Goal: Task Accomplishment & Management: Manage account settings

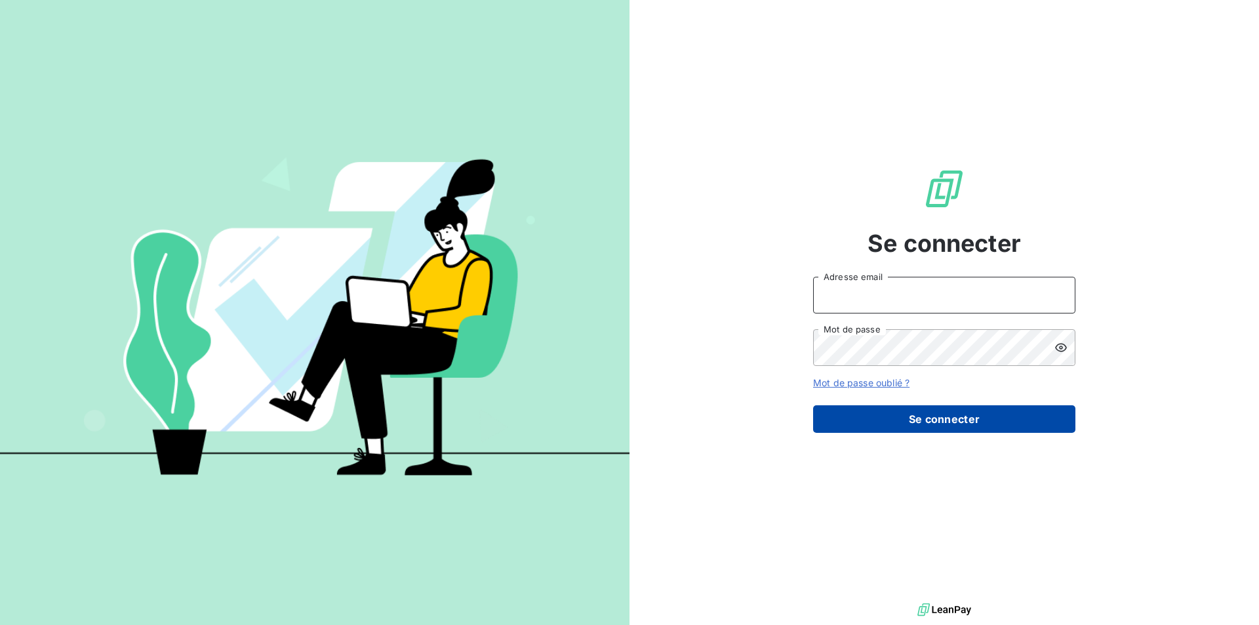
type input "[EMAIL_ADDRESS][DOMAIN_NAME]"
click at [920, 416] on button "Se connecter" at bounding box center [944, 419] width 262 height 28
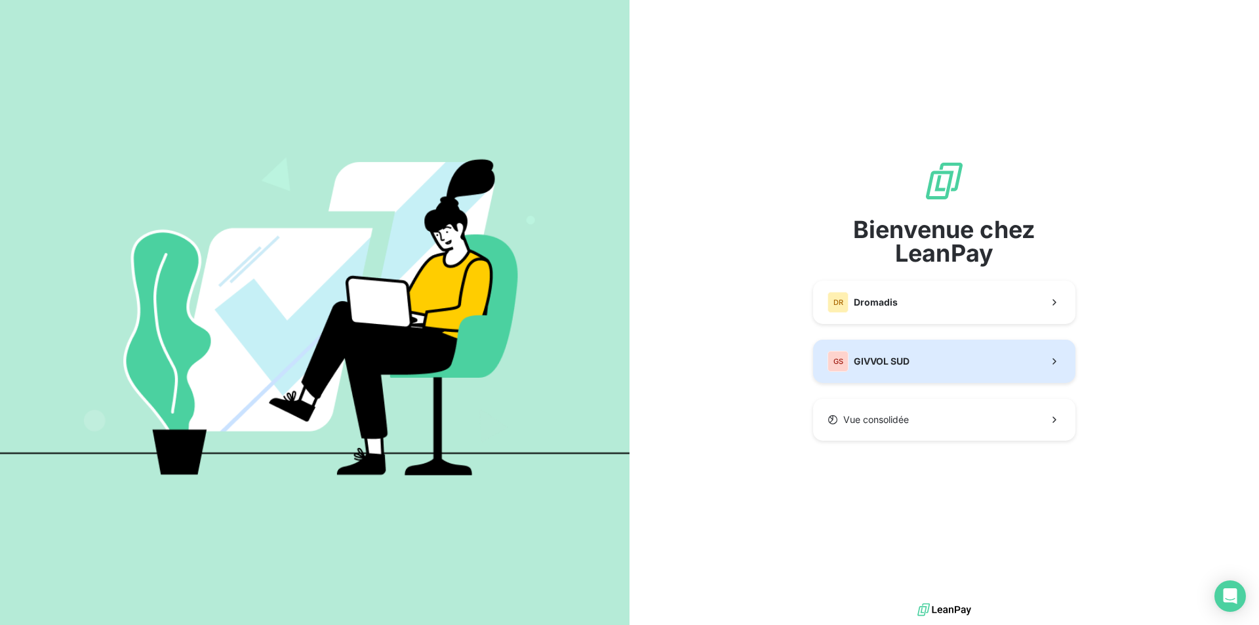
click at [969, 375] on button "GS GIVVOL SUD" at bounding box center [944, 361] width 262 height 43
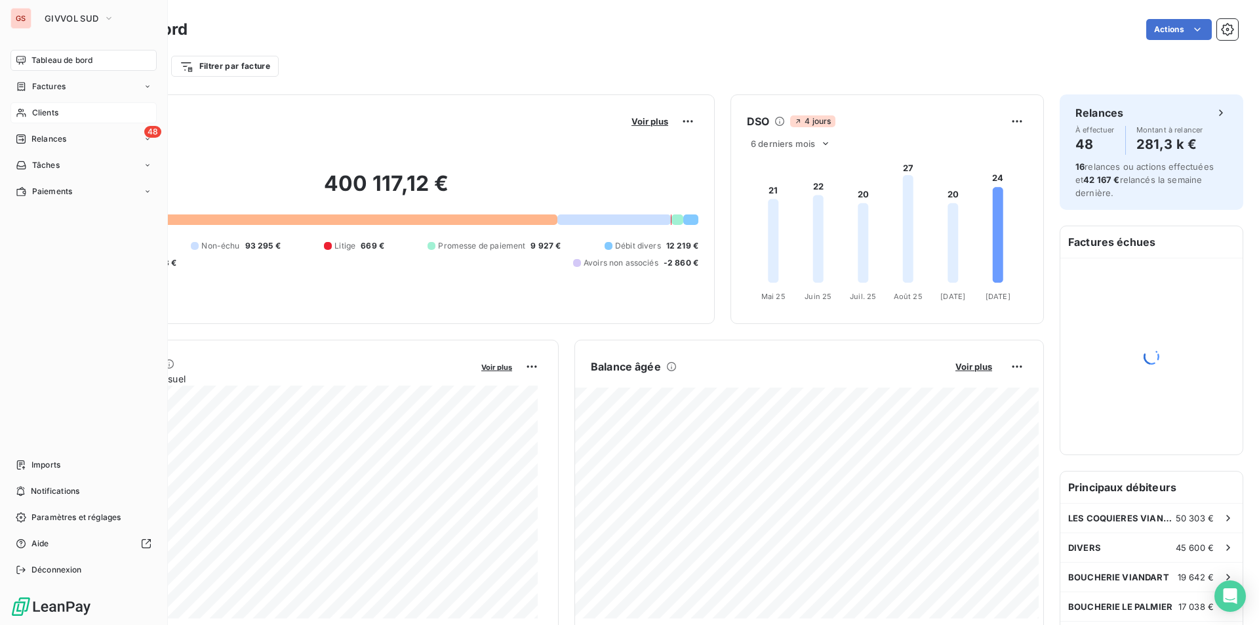
click at [37, 109] on span "Clients" at bounding box center [45, 113] width 26 height 12
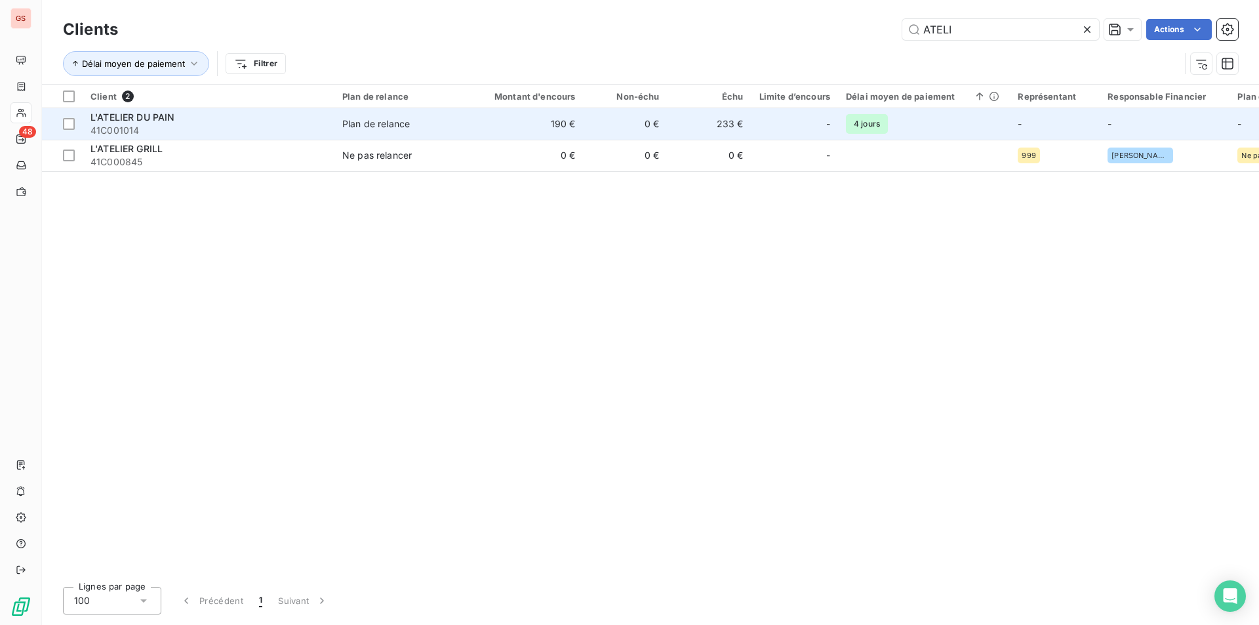
type input "ATELI"
click at [270, 119] on div "L'ATELIER DU PAIN" at bounding box center [209, 117] width 236 height 13
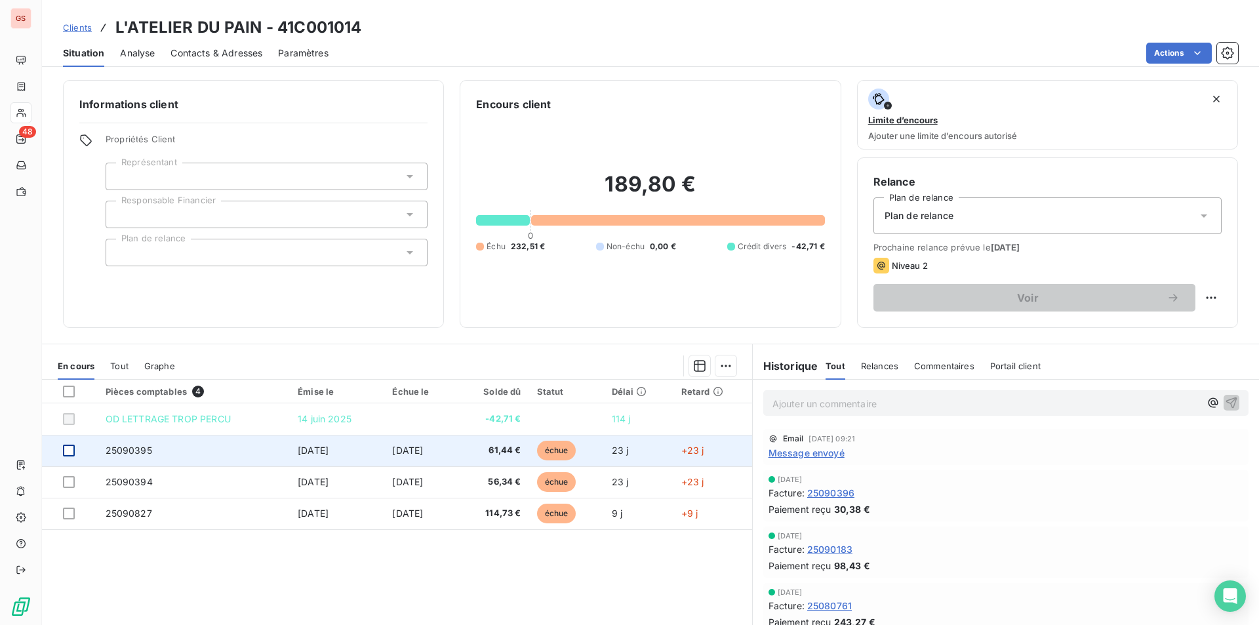
click at [69, 452] on div at bounding box center [69, 451] width 12 height 12
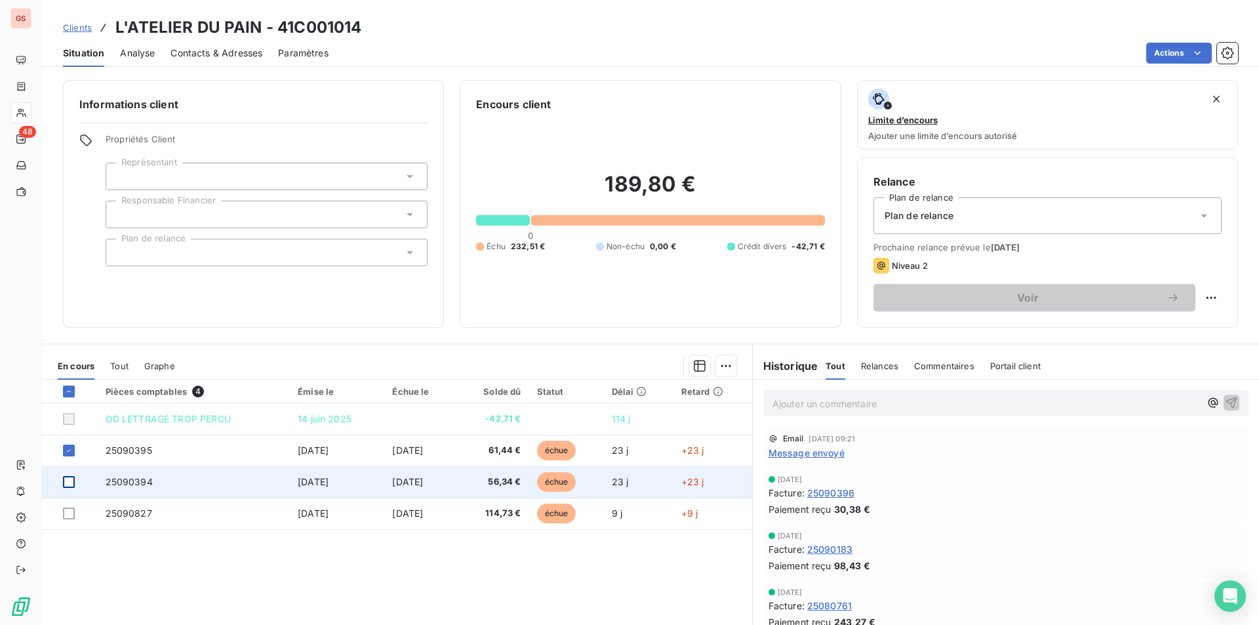
click at [68, 481] on div at bounding box center [69, 482] width 12 height 12
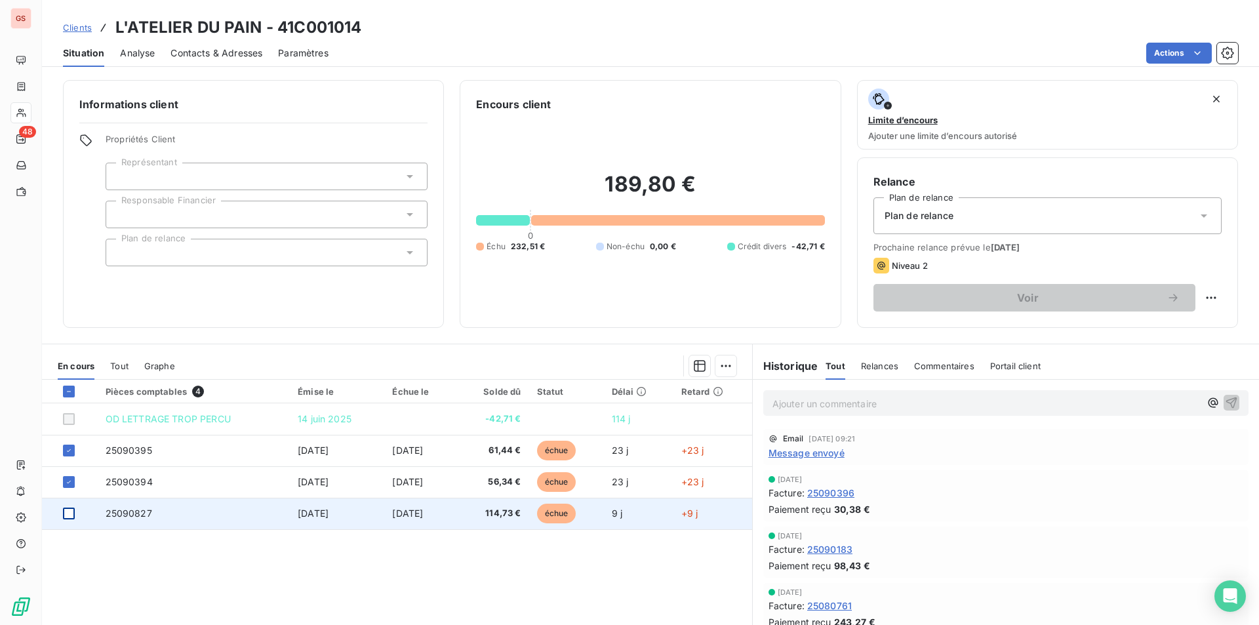
click at [70, 514] on div at bounding box center [69, 514] width 12 height 12
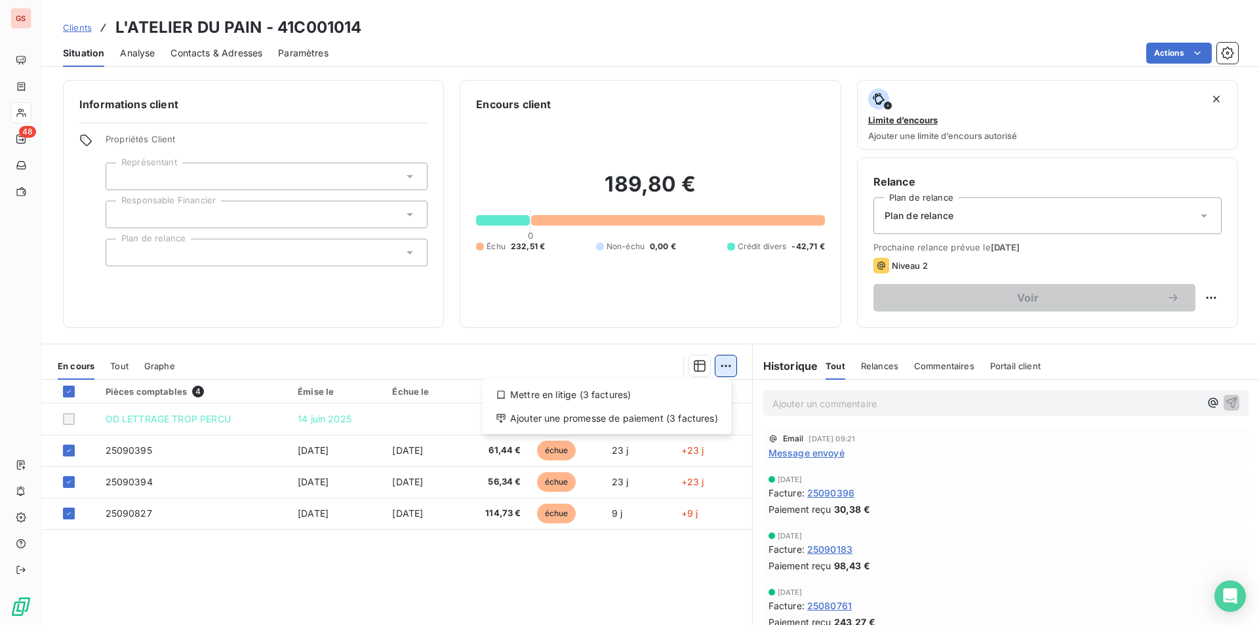
click at [721, 372] on html "GS 48 Clients L'ATELIER DU PAIN - 41C001014 Situation Analyse Contacts & Adress…" at bounding box center [629, 312] width 1259 height 625
click at [645, 415] on div "Ajouter une promesse de paiement (3 factures)" at bounding box center [607, 418] width 238 height 21
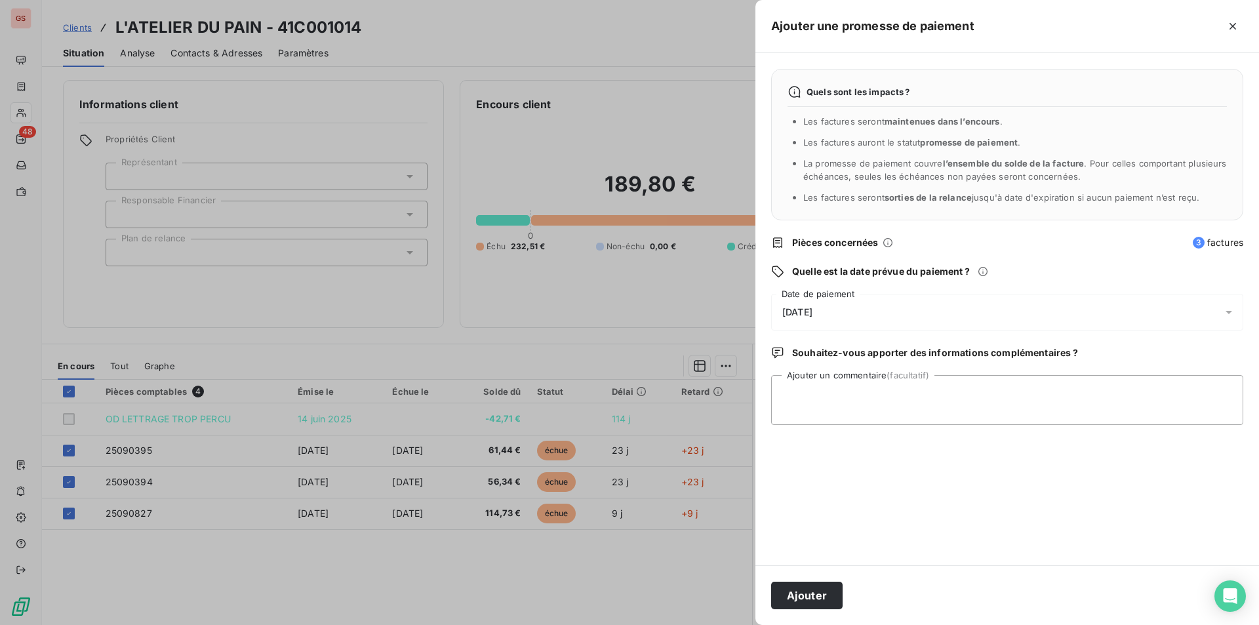
click at [807, 297] on div "[DATE]" at bounding box center [1007, 312] width 472 height 37
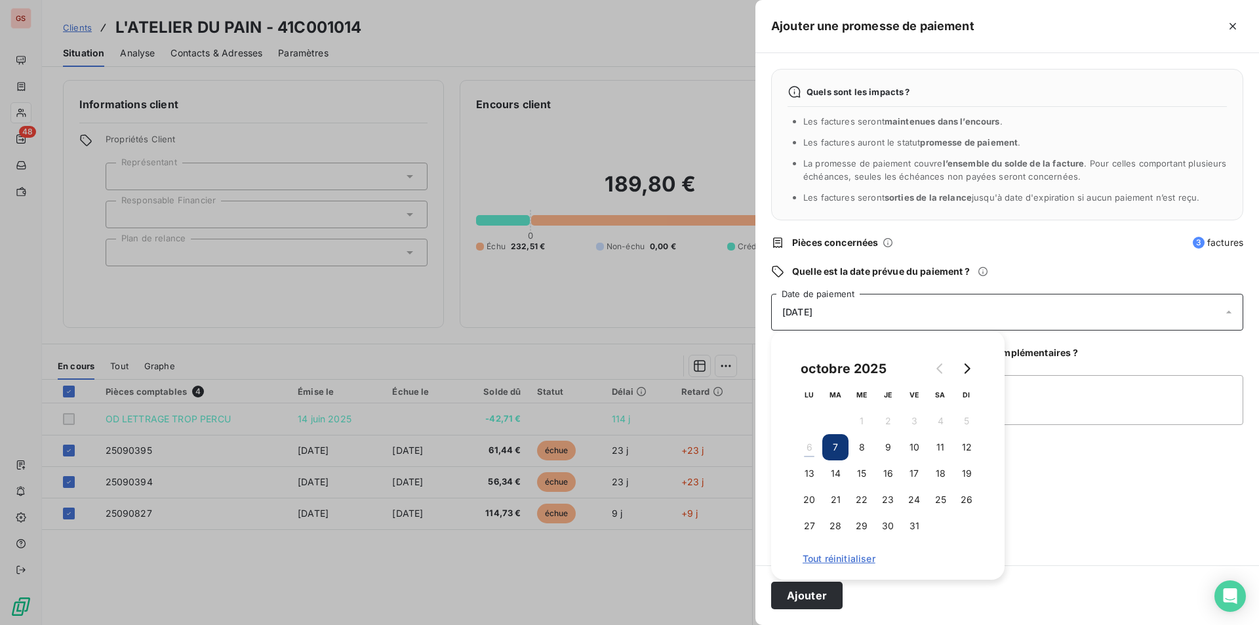
drag, startPoint x: 881, startPoint y: 447, endPoint x: 979, endPoint y: 430, distance: 99.9
click at [880, 447] on button "9" at bounding box center [888, 447] width 26 height 26
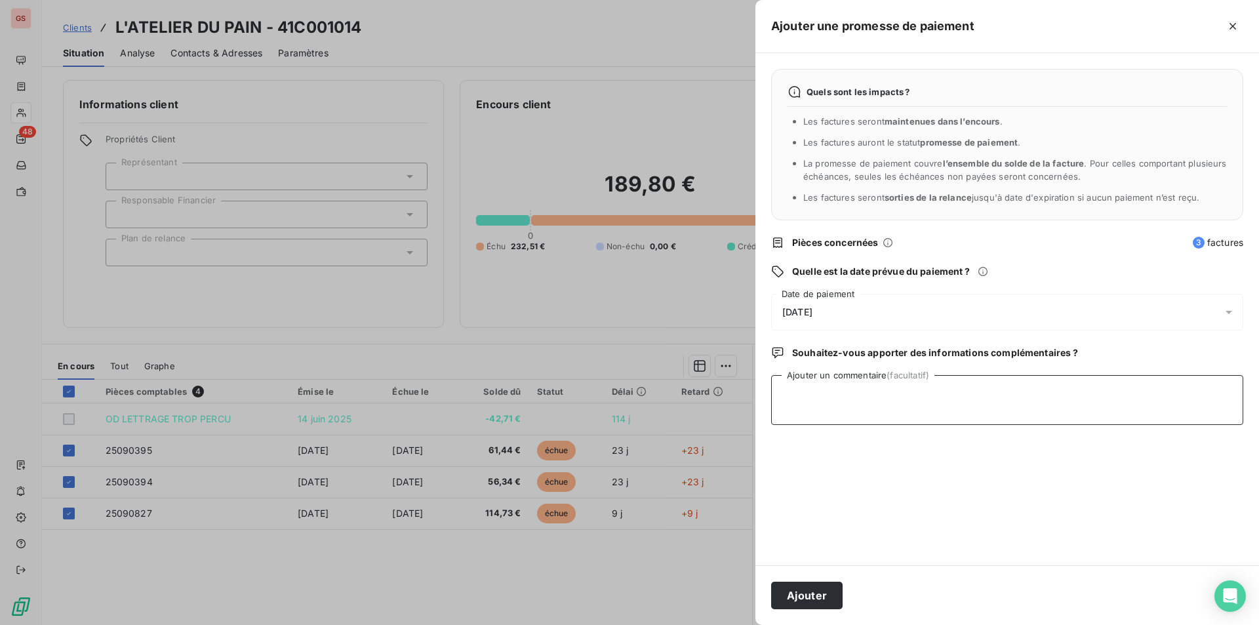
click at [1083, 400] on textarea "Ajouter un commentaire (facultatif)" at bounding box center [1007, 400] width 472 height 50
type textarea "VIRT"
click at [794, 587] on button "Ajouter" at bounding box center [806, 596] width 71 height 28
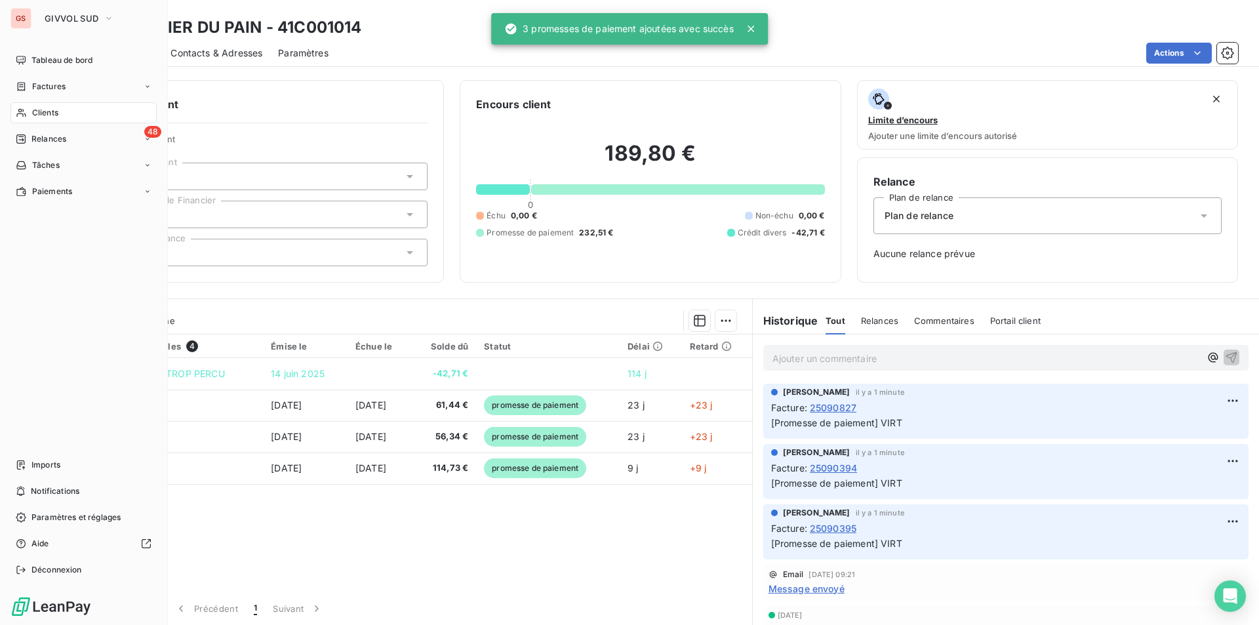
drag, startPoint x: 61, startPoint y: 110, endPoint x: 92, endPoint y: 115, distance: 32.0
click at [61, 112] on div "Clients" at bounding box center [83, 112] width 146 height 21
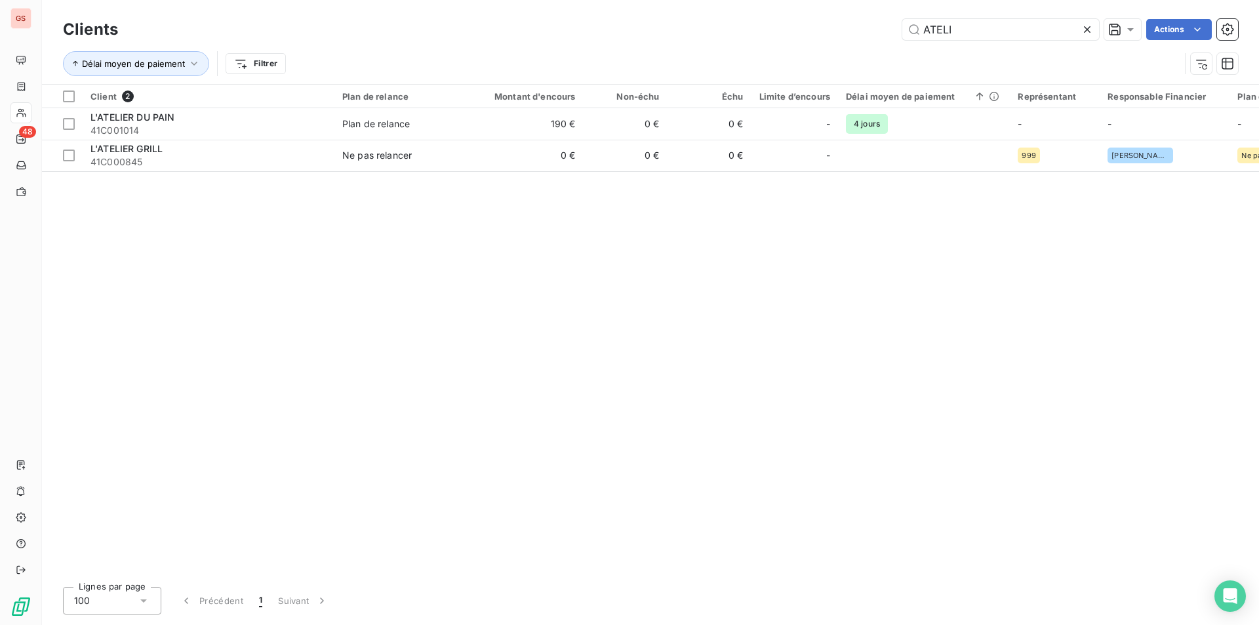
drag, startPoint x: 966, startPoint y: 23, endPoint x: 878, endPoint y: 11, distance: 88.7
click at [878, 11] on div "Clients ATELI Actions Délai moyen de paiement Filtrer" at bounding box center [650, 42] width 1217 height 84
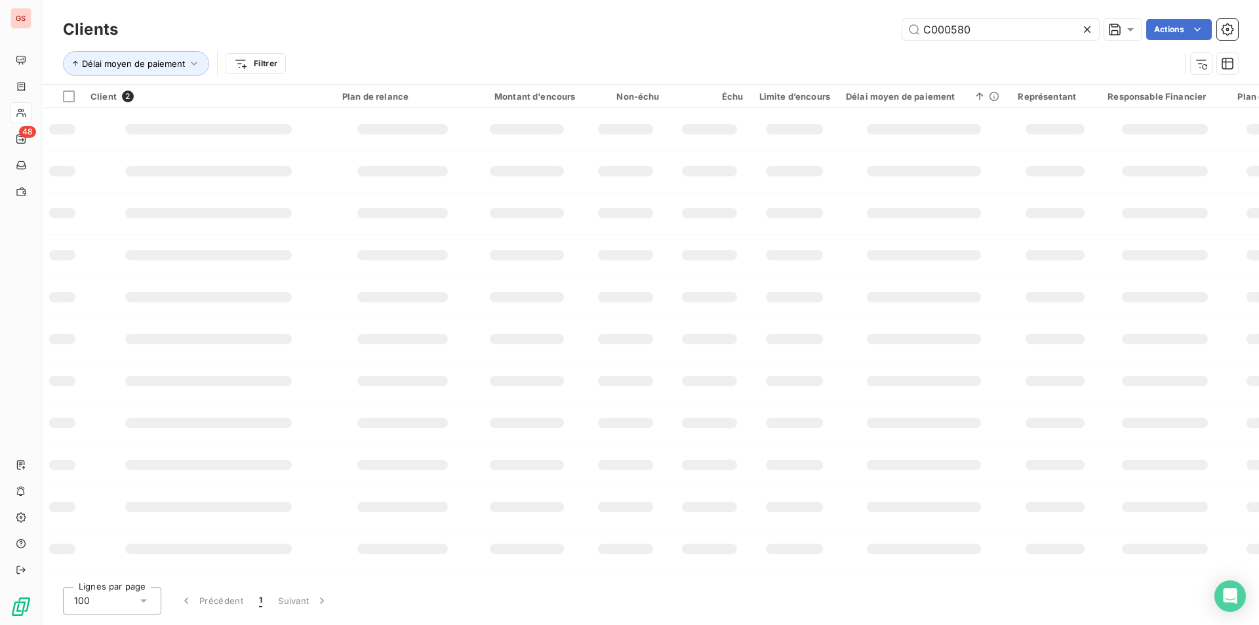
type input "C000580"
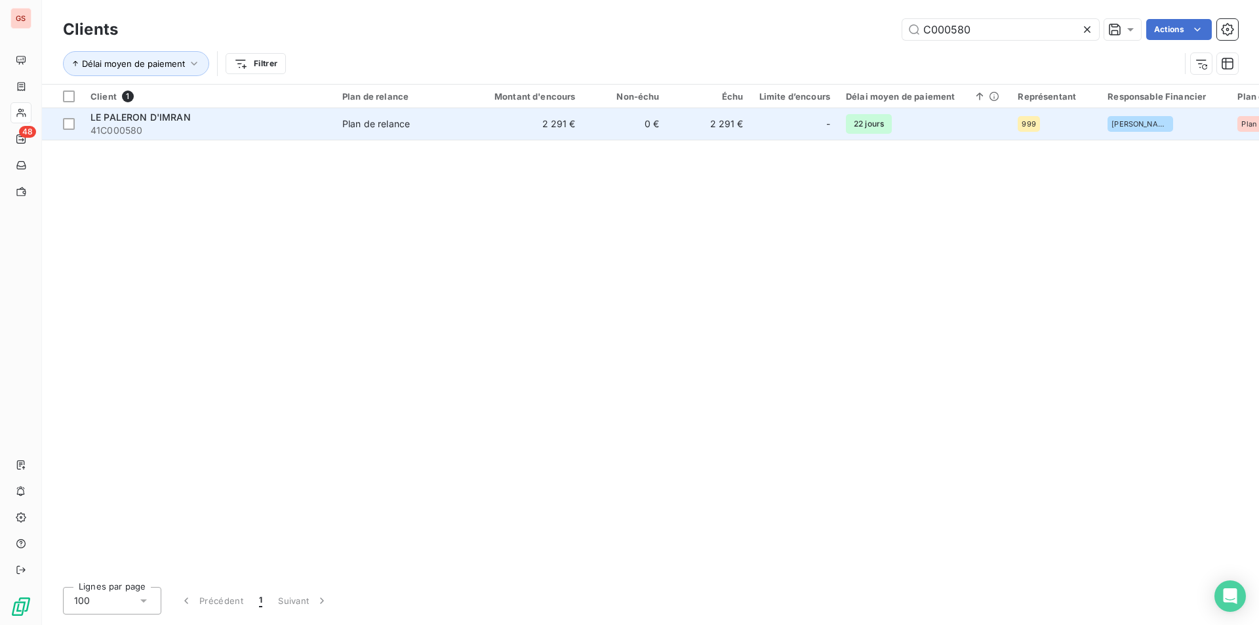
click at [405, 138] on td "Plan de relance" at bounding box center [403, 123] width 136 height 31
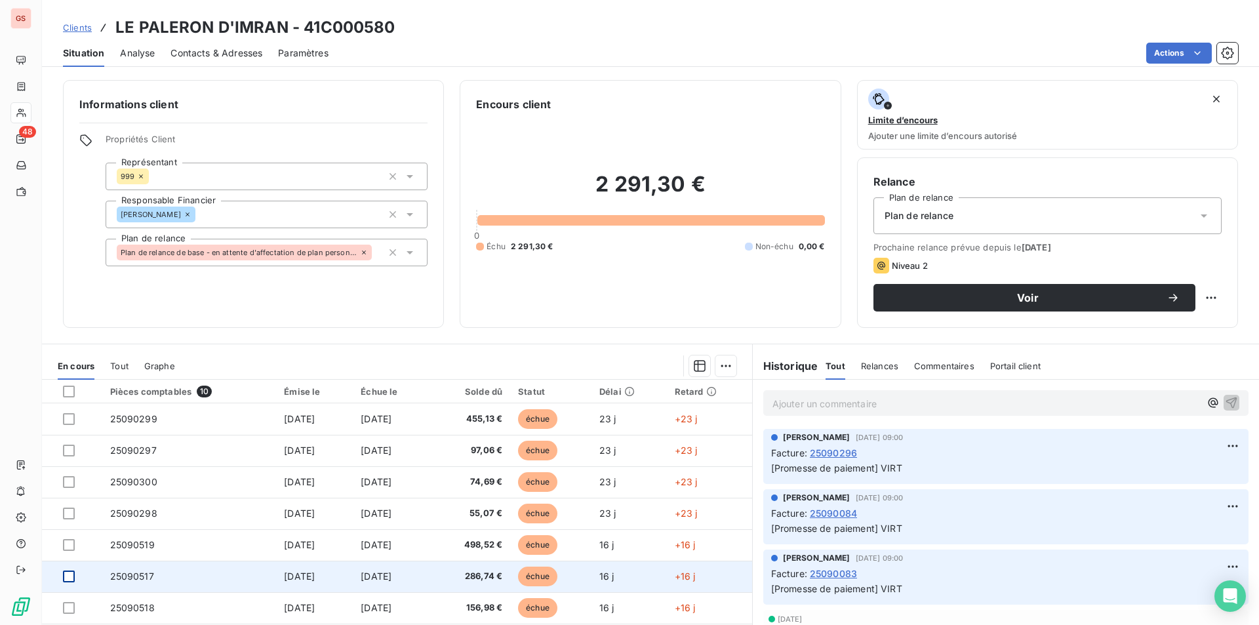
click at [68, 575] on div at bounding box center [69, 577] width 12 height 12
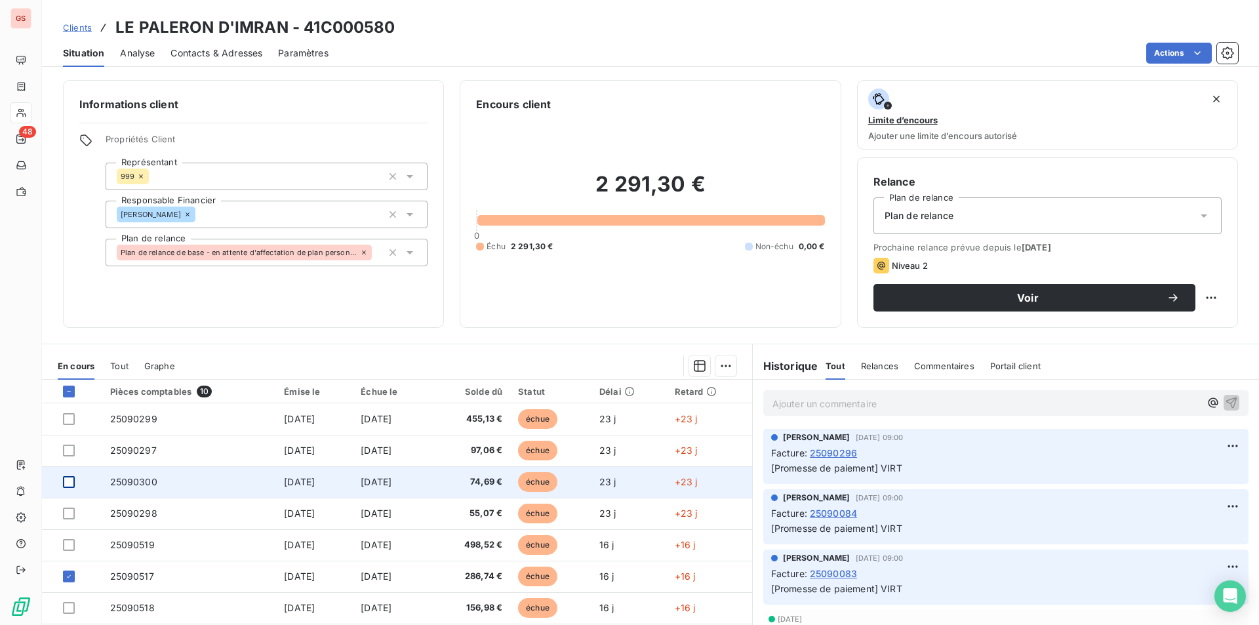
click at [71, 482] on div at bounding box center [69, 482] width 12 height 12
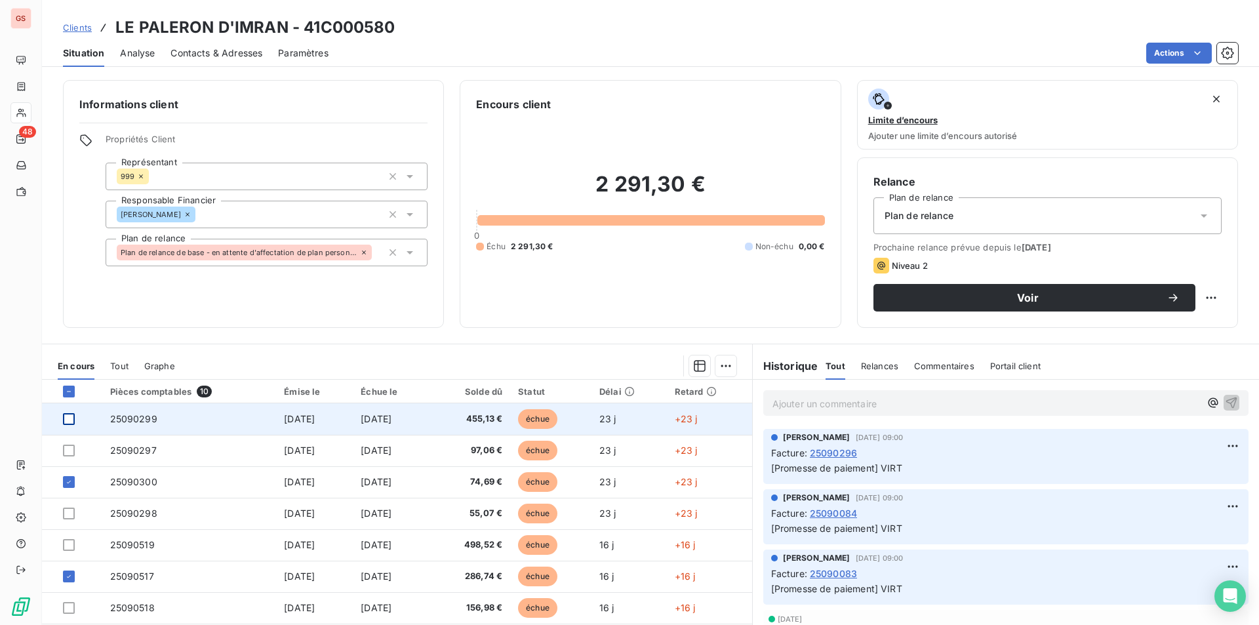
click at [71, 420] on div at bounding box center [69, 419] width 12 height 12
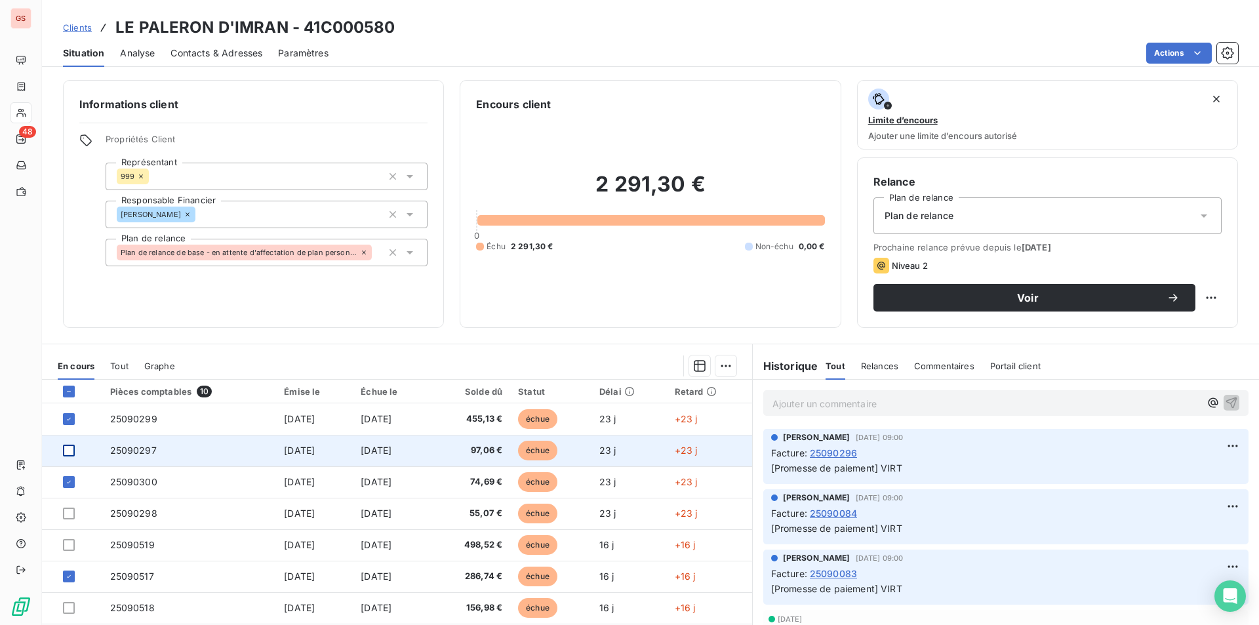
click at [68, 449] on div at bounding box center [69, 451] width 12 height 12
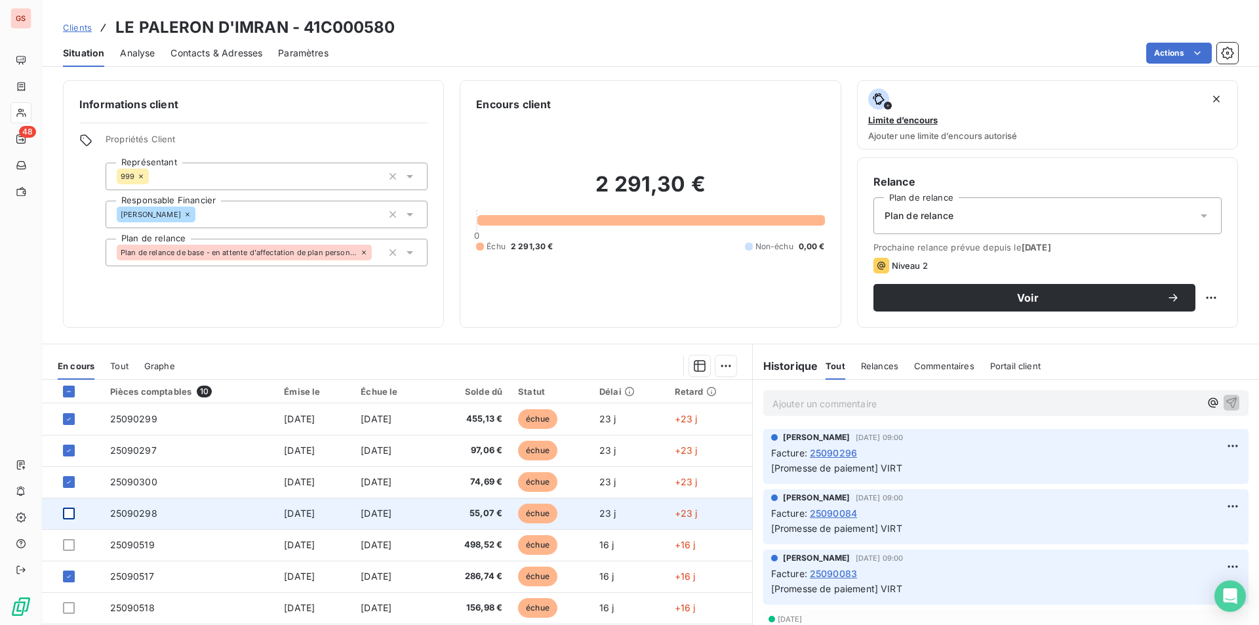
click at [71, 514] on div at bounding box center [69, 514] width 12 height 12
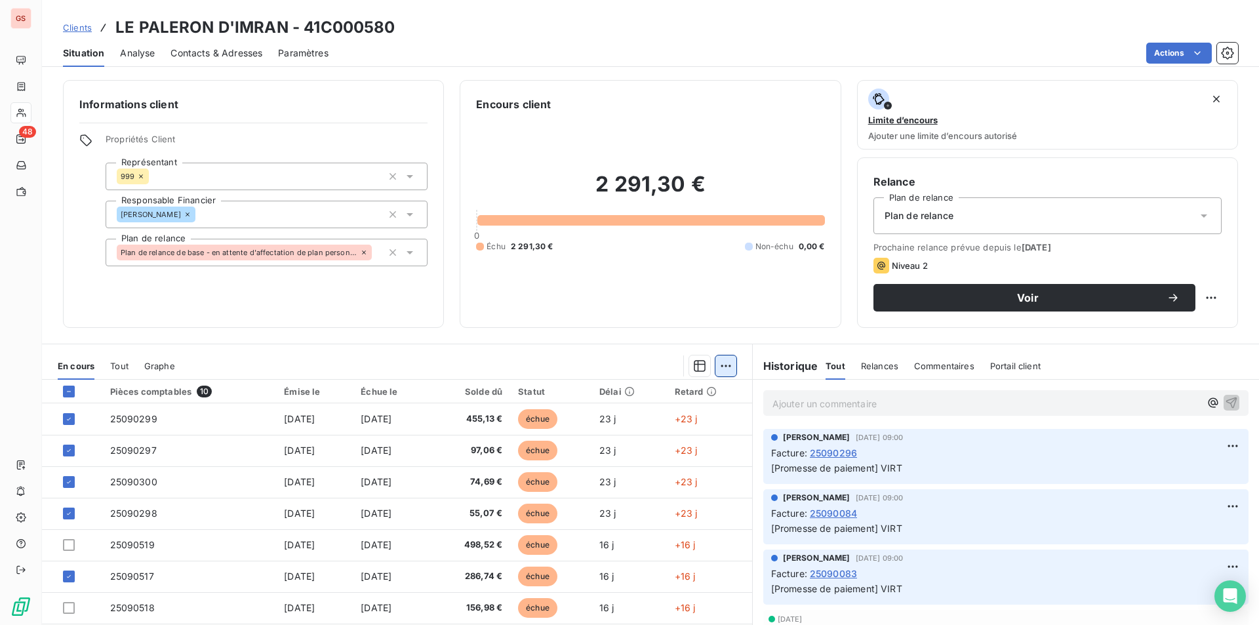
click at [722, 361] on html "GS 48 Clients LE PALERON D'IMRAN - 41C000580 Situation Analyse Contacts & Adres…" at bounding box center [629, 312] width 1259 height 625
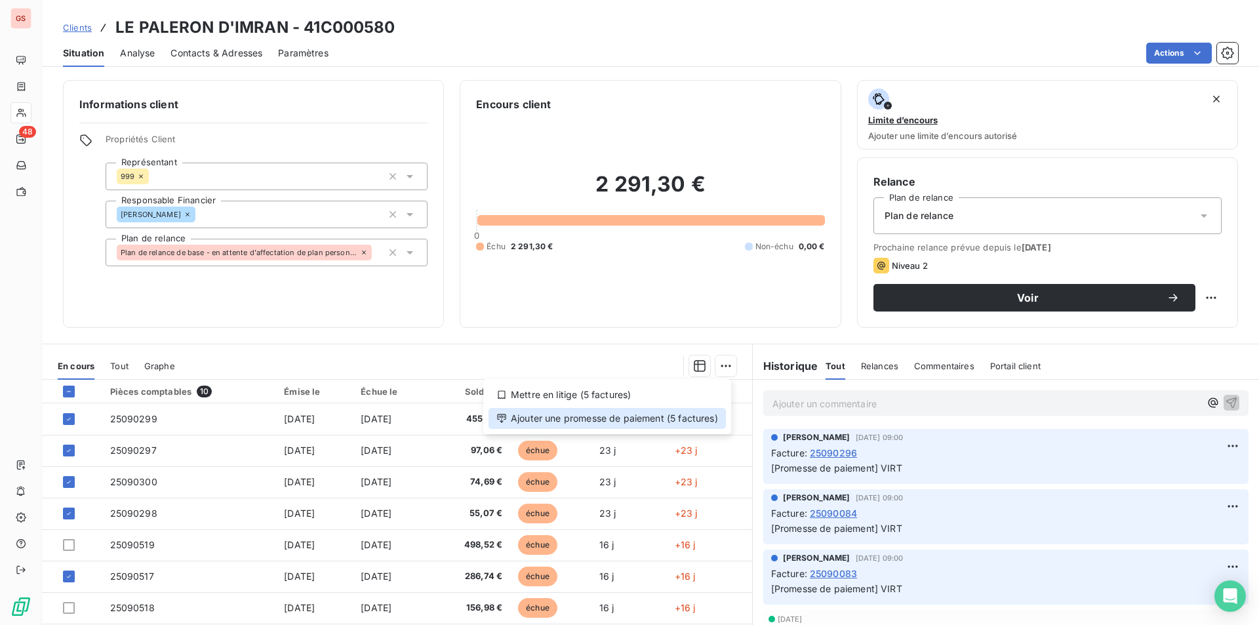
click at [663, 422] on div "Ajouter une promesse de paiement (5 factures)" at bounding box center [607, 418] width 237 height 21
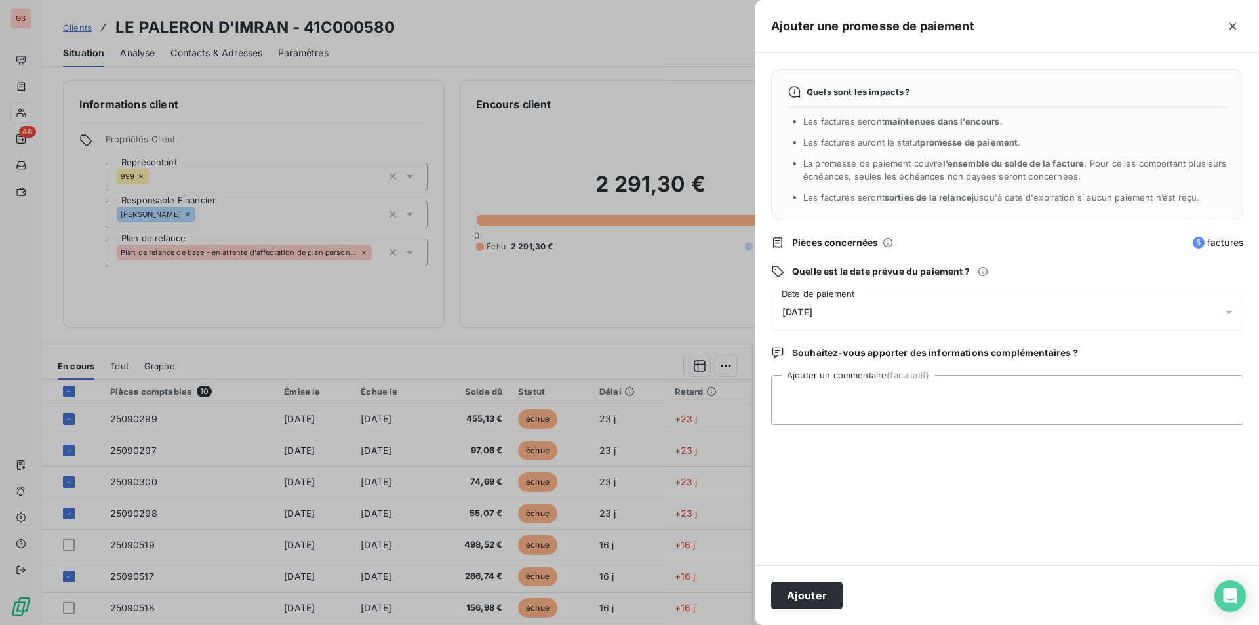
click at [834, 314] on div "[DATE]" at bounding box center [1007, 312] width 472 height 37
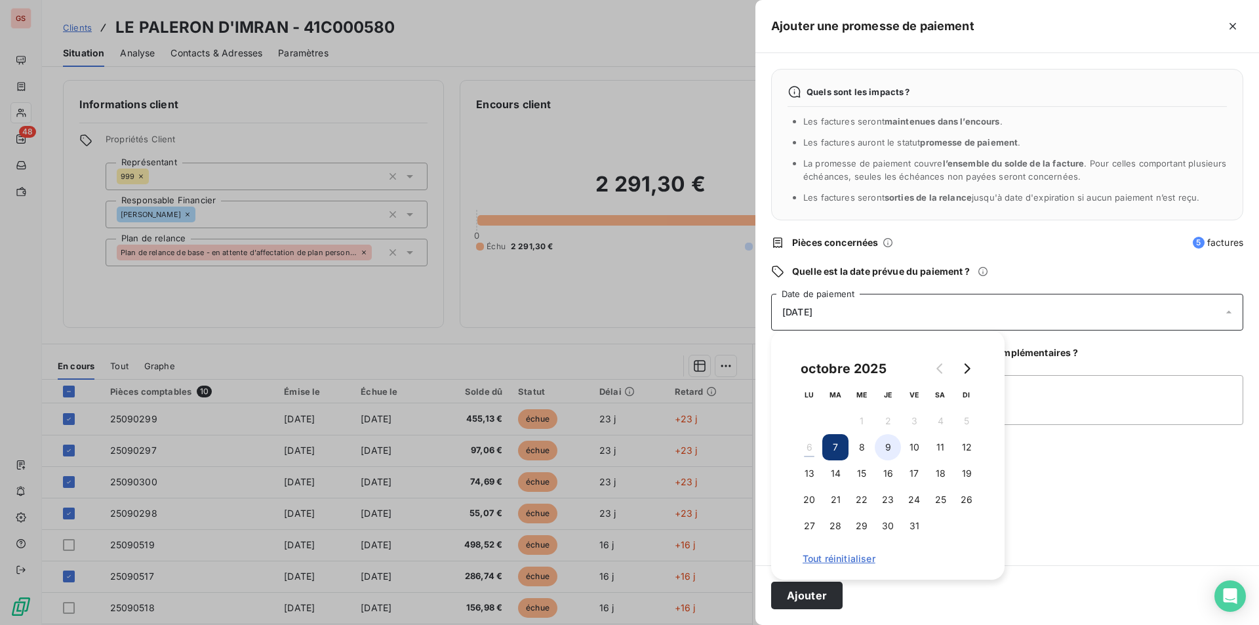
click at [880, 442] on button "9" at bounding box center [888, 447] width 26 height 26
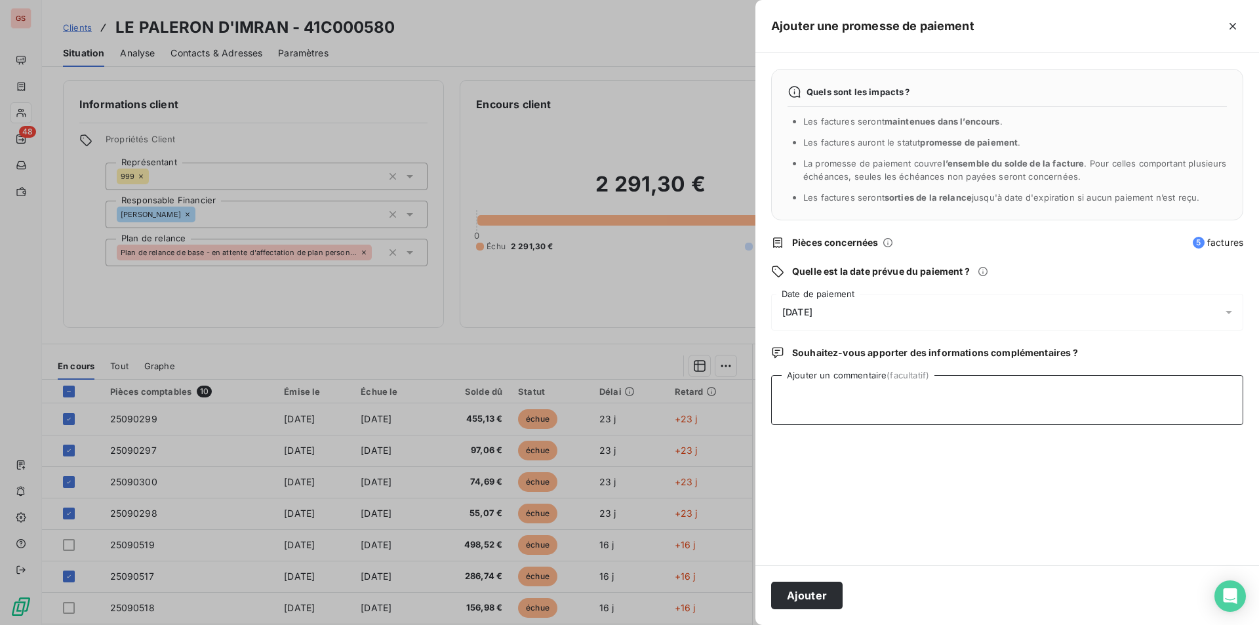
drag, startPoint x: 1034, startPoint y: 405, endPoint x: 1040, endPoint y: 399, distance: 7.9
click at [1035, 405] on textarea "Ajouter un commentaire (facultatif)" at bounding box center [1007, 400] width 472 height 50
type textarea "VIRT"
click at [840, 588] on button "Ajouter" at bounding box center [806, 596] width 71 height 28
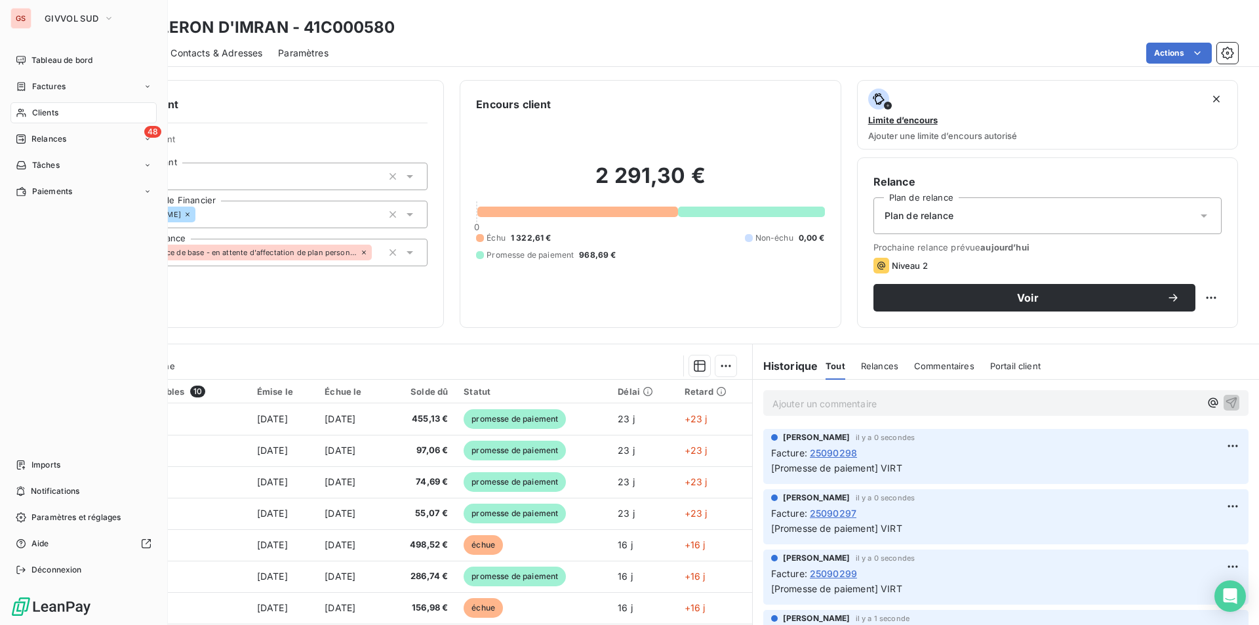
click at [58, 98] on nav "Tableau de bord Factures Clients 48 Relances Tâches Paiements" at bounding box center [83, 126] width 146 height 152
click at [69, 55] on span "Tableau de bord" at bounding box center [61, 60] width 61 height 12
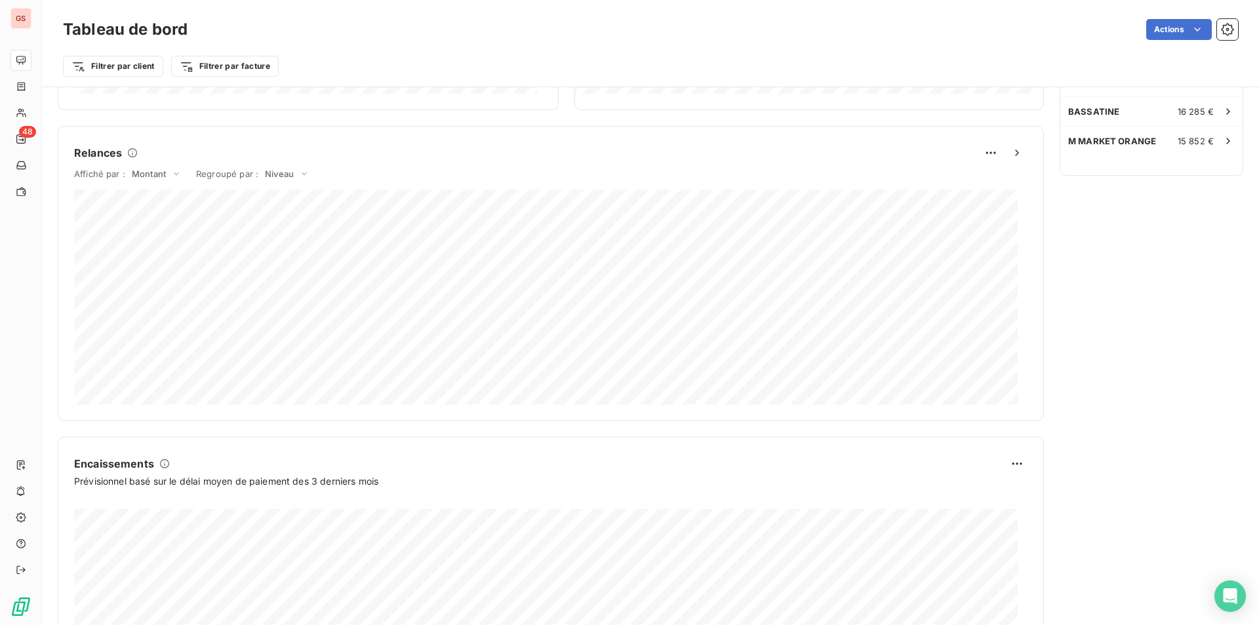
scroll to position [653, 0]
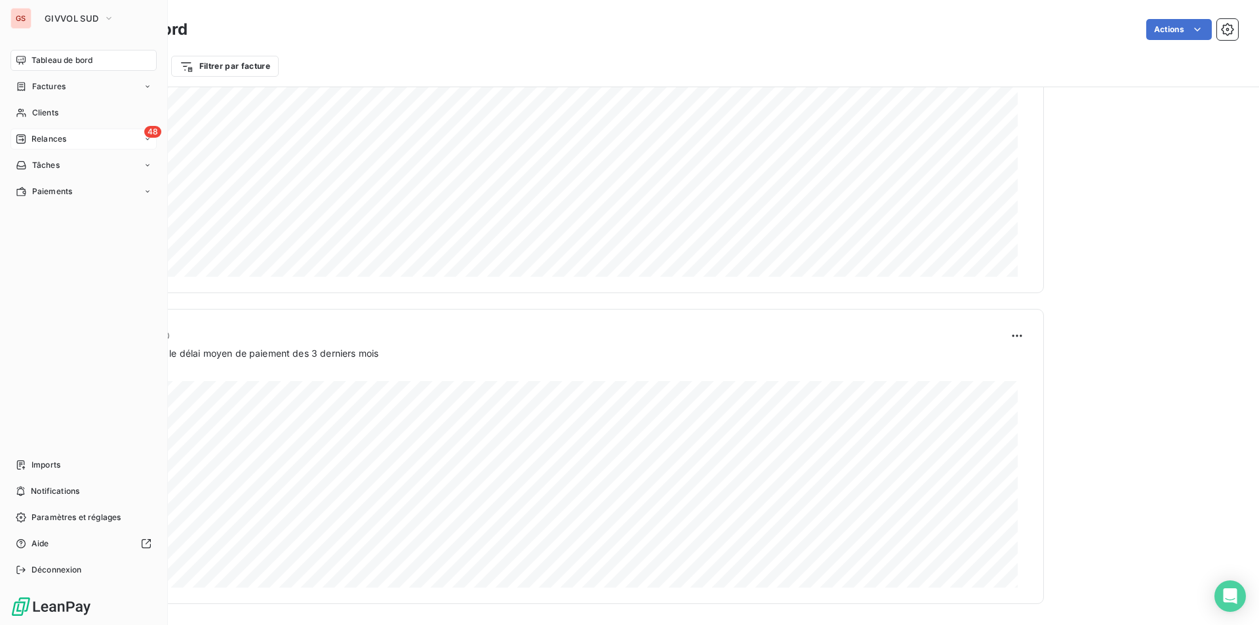
click at [52, 141] on span "Relances" at bounding box center [48, 139] width 35 height 12
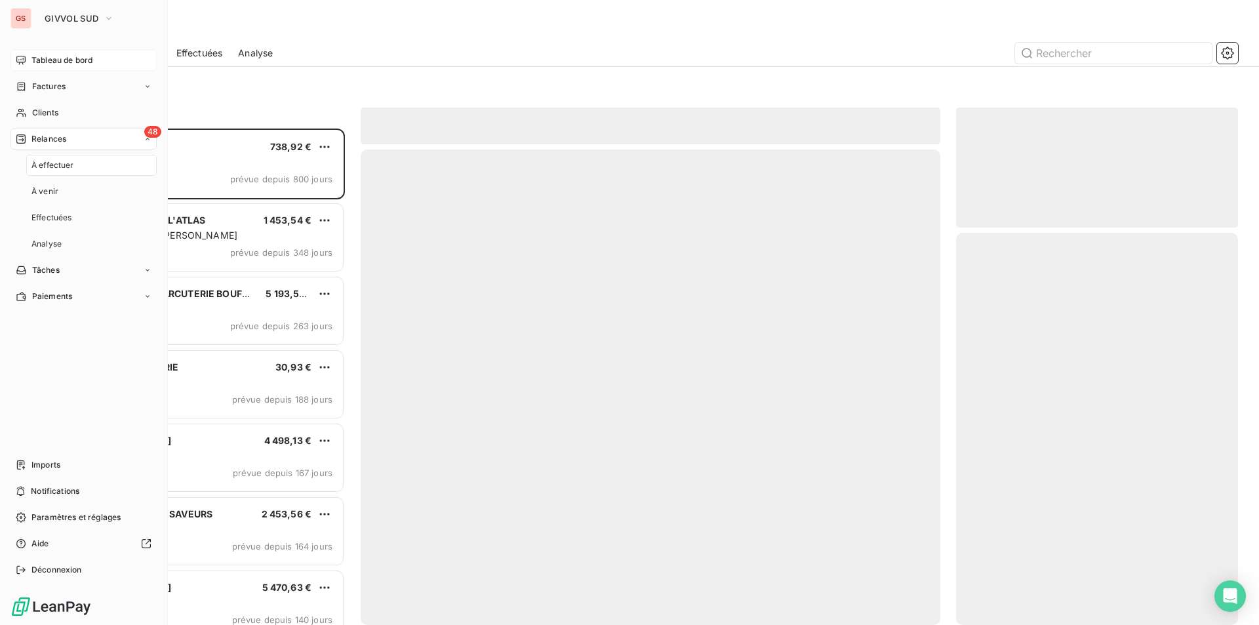
scroll to position [487, 272]
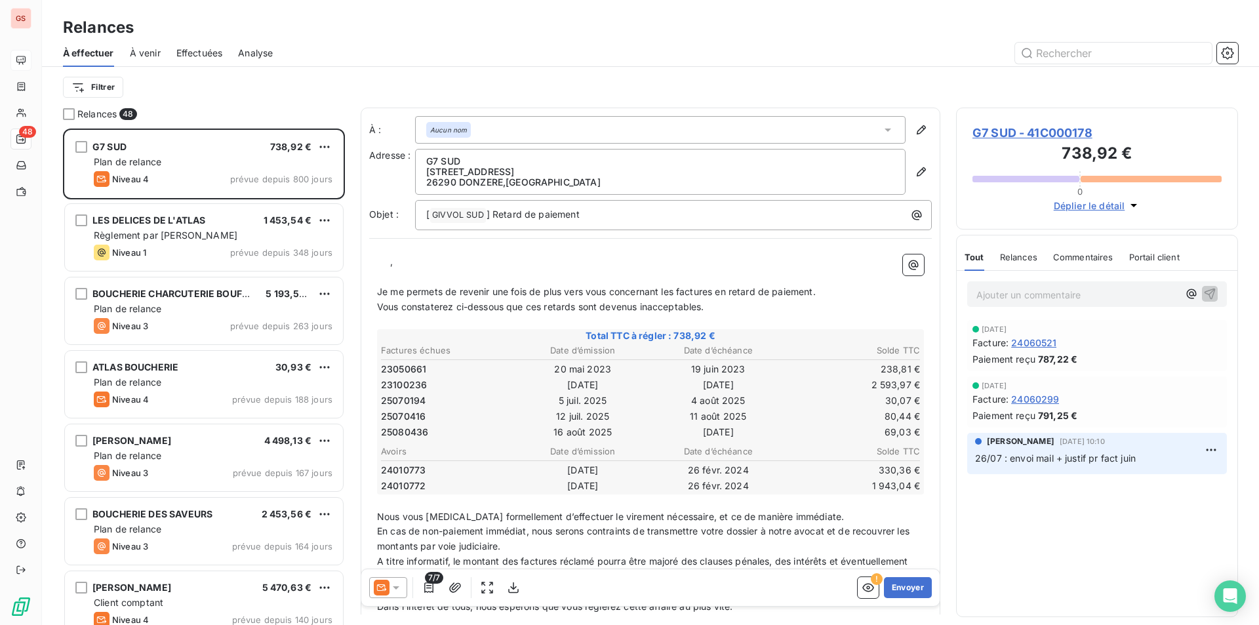
click at [219, 52] on span "Effectuées" at bounding box center [199, 53] width 47 height 13
